Goal: Transaction & Acquisition: Purchase product/service

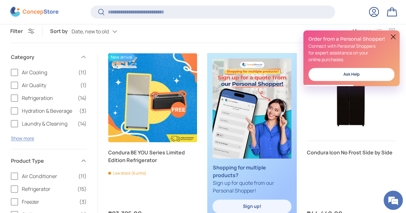
scroll to position [195, 0]
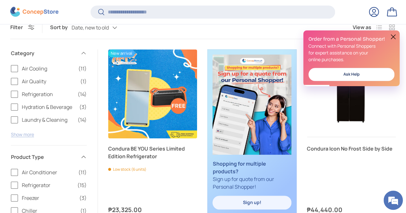
click at [30, 132] on button "Show more" at bounding box center [22, 135] width 23 height 6
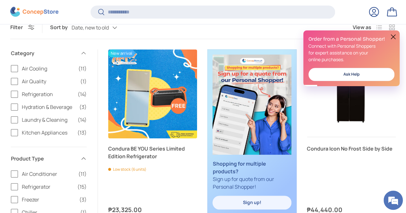
scroll to position [0, 0]
click at [25, 129] on label "Kitchen Appliances (13)" at bounding box center [49, 133] width 76 height 8
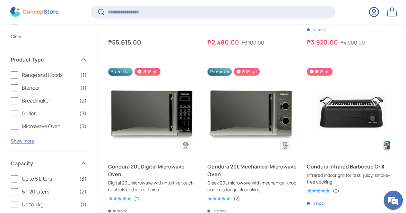
scroll to position [358, 0]
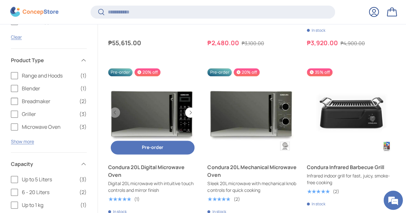
click at [157, 96] on link "Condura 20L Digital Microwave Oven" at bounding box center [152, 112] width 89 height 89
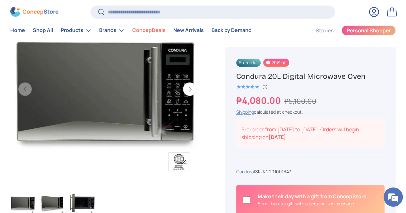
scroll to position [247, 0]
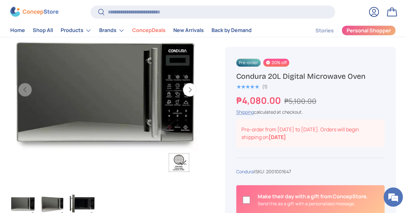
click at [183, 83] on button "Next" at bounding box center [189, 89] width 13 height 13
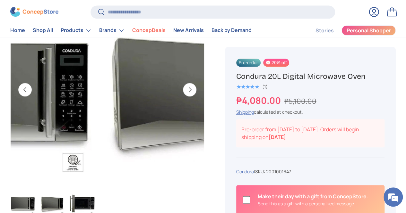
scroll to position [0, 181]
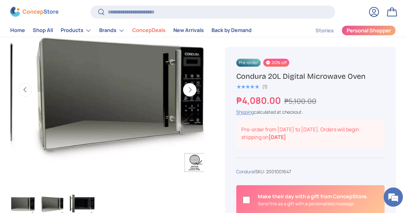
click at [184, 83] on button "Next" at bounding box center [189, 89] width 13 height 13
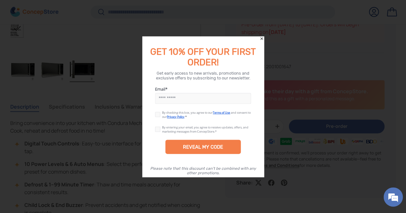
scroll to position [381, 0]
click at [262, 38] on icon "Close" at bounding box center [261, 38] width 3 height 3
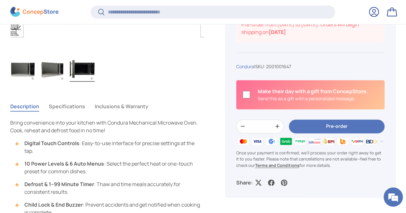
scroll to position [347, 0]
